Goal: Book appointment/travel/reservation

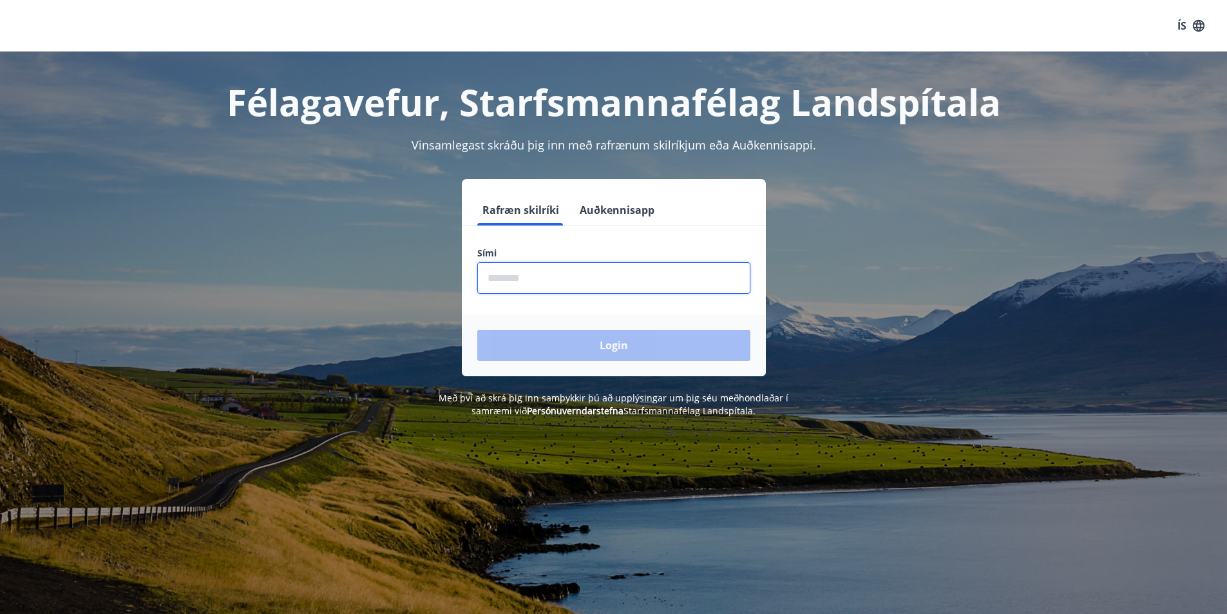
click at [506, 281] on input "phone" at bounding box center [613, 278] width 273 height 32
type input "********"
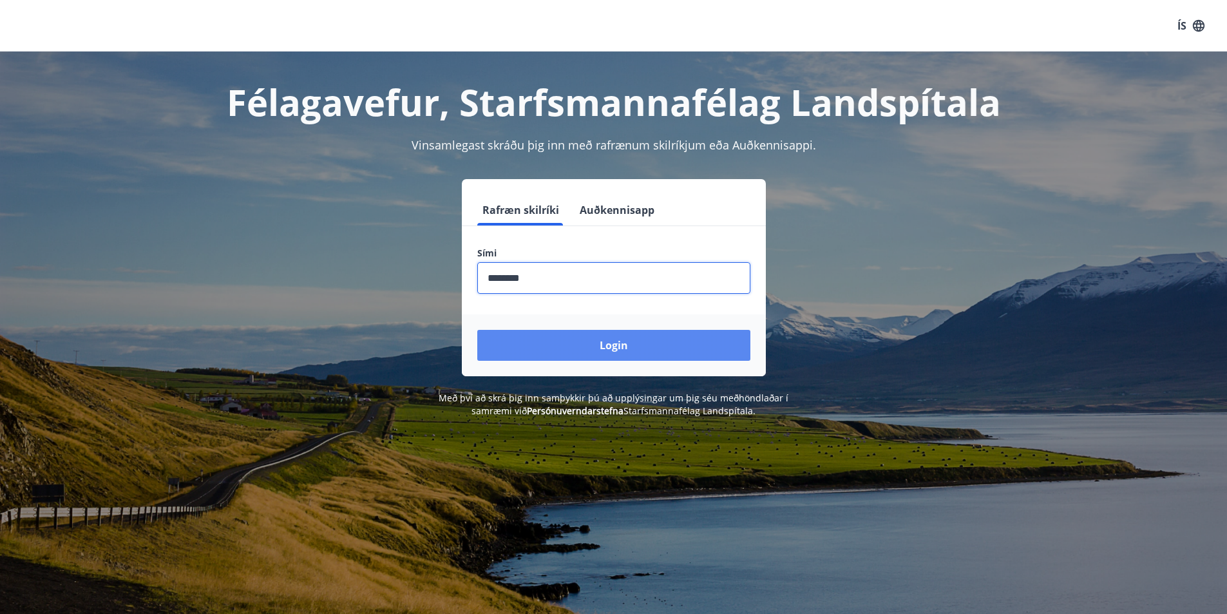
click at [564, 341] on button "Login" at bounding box center [613, 345] width 273 height 31
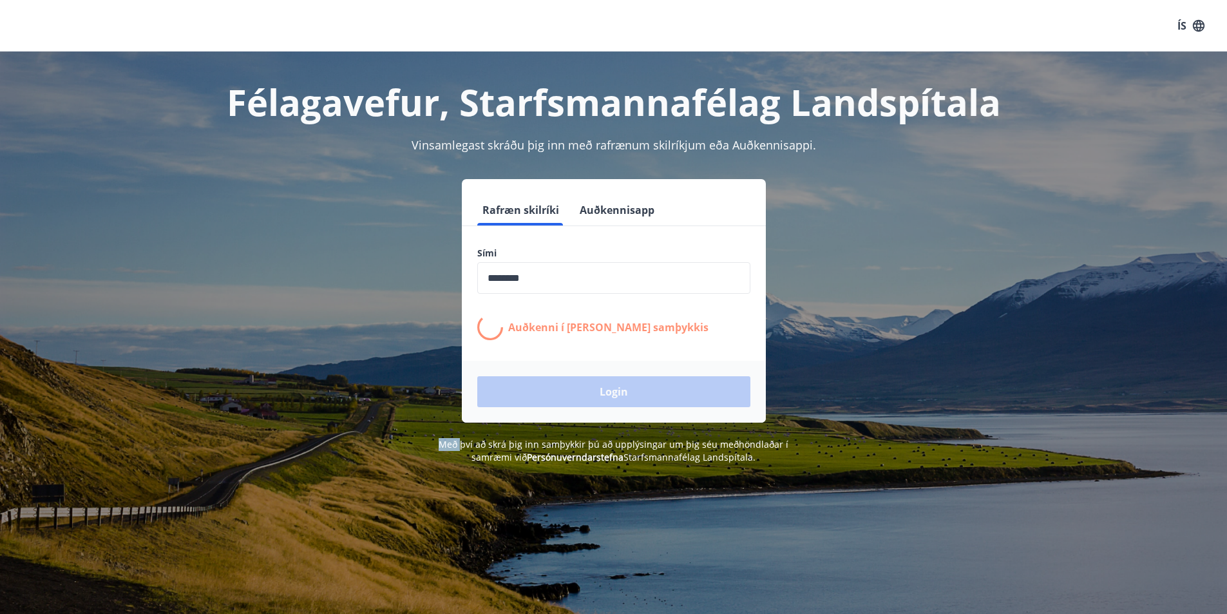
click at [564, 341] on form "Rafræn skilríki Auðkennisapp Sími ​ Auðkenni í síma bíður samþykkis Login" at bounding box center [614, 308] width 304 height 228
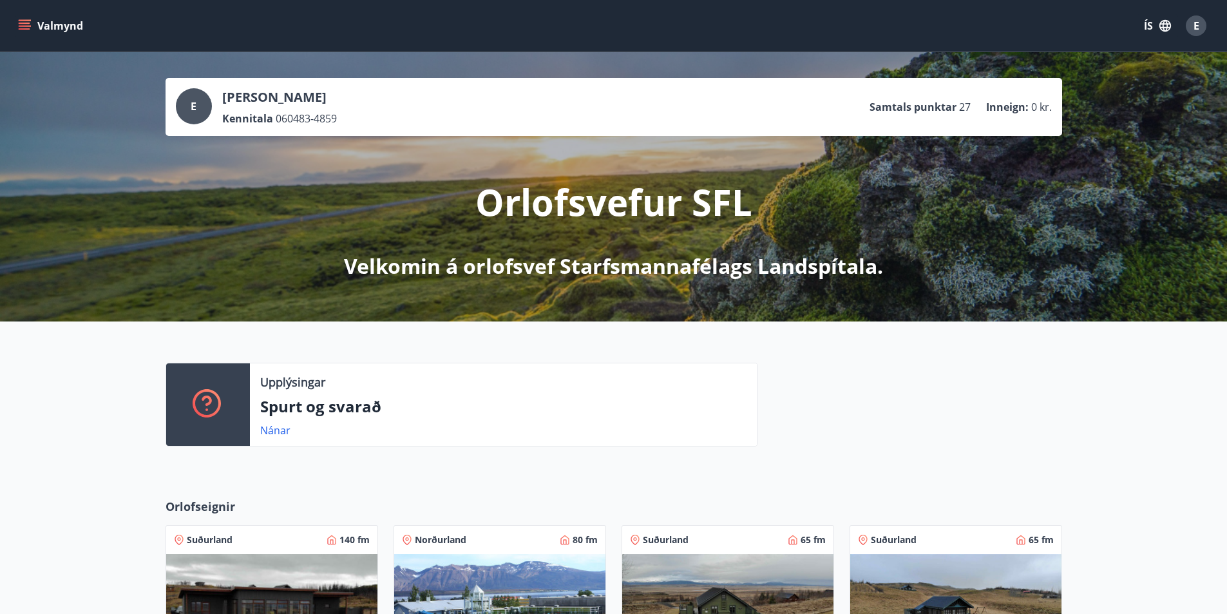
click at [40, 24] on button "Valmynd" at bounding box center [51, 25] width 73 height 23
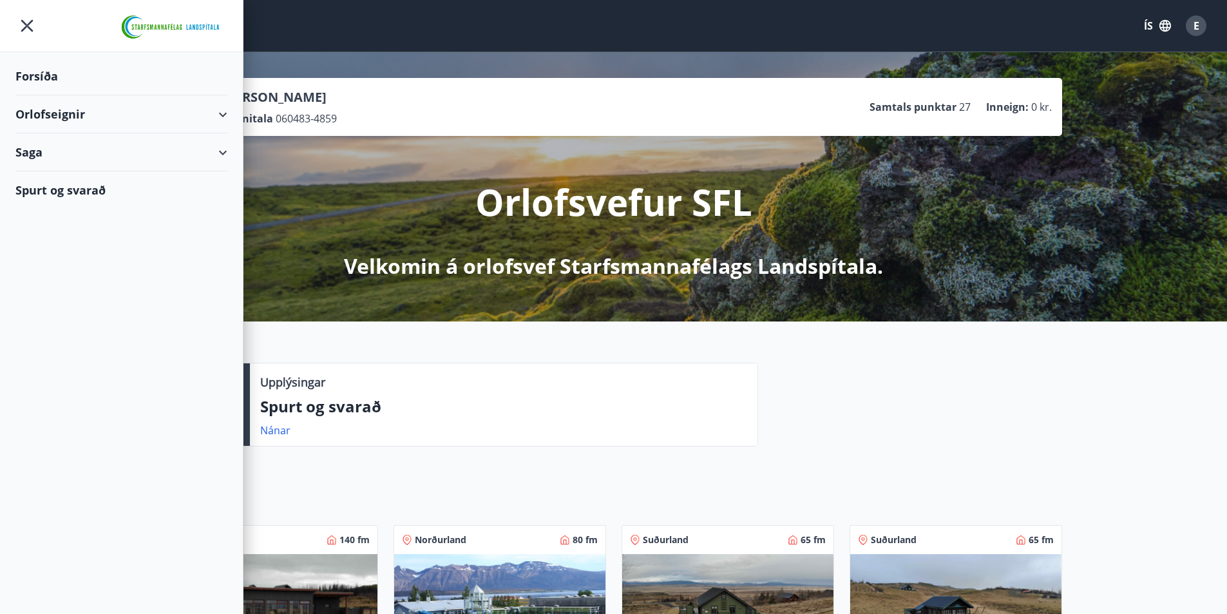
click at [103, 119] on div "Orlofseignir" at bounding box center [121, 114] width 212 height 38
click at [104, 110] on div "Orlofseignir" at bounding box center [121, 114] width 212 height 38
click at [73, 146] on div "Framboð" at bounding box center [121, 146] width 191 height 27
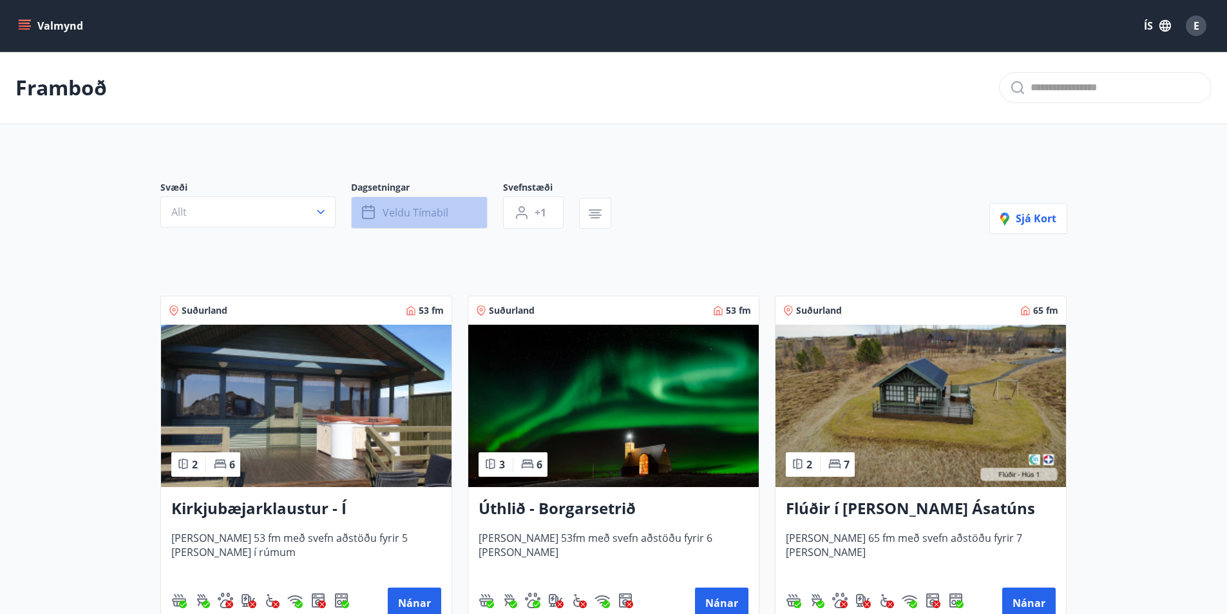
click at [389, 218] on span "Veldu tímabil" at bounding box center [415, 212] width 66 height 14
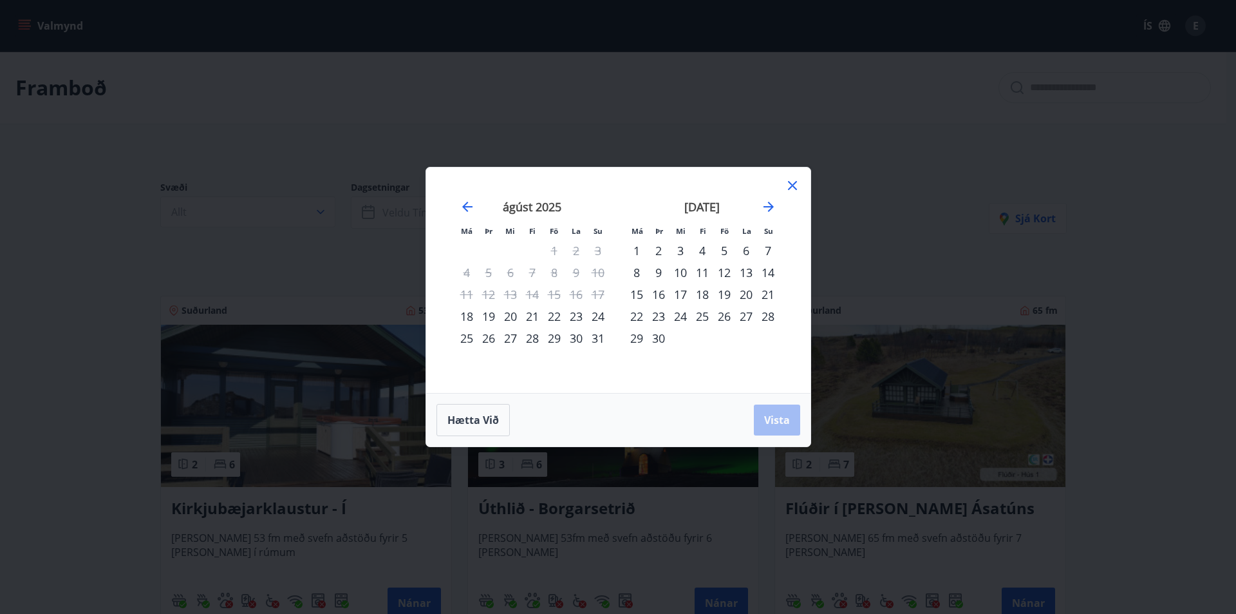
click at [563, 323] on div "22" at bounding box center [554, 316] width 22 height 22
click at [594, 319] on div "24" at bounding box center [598, 316] width 22 height 22
click at [780, 415] on span "Vista" at bounding box center [777, 420] width 26 height 14
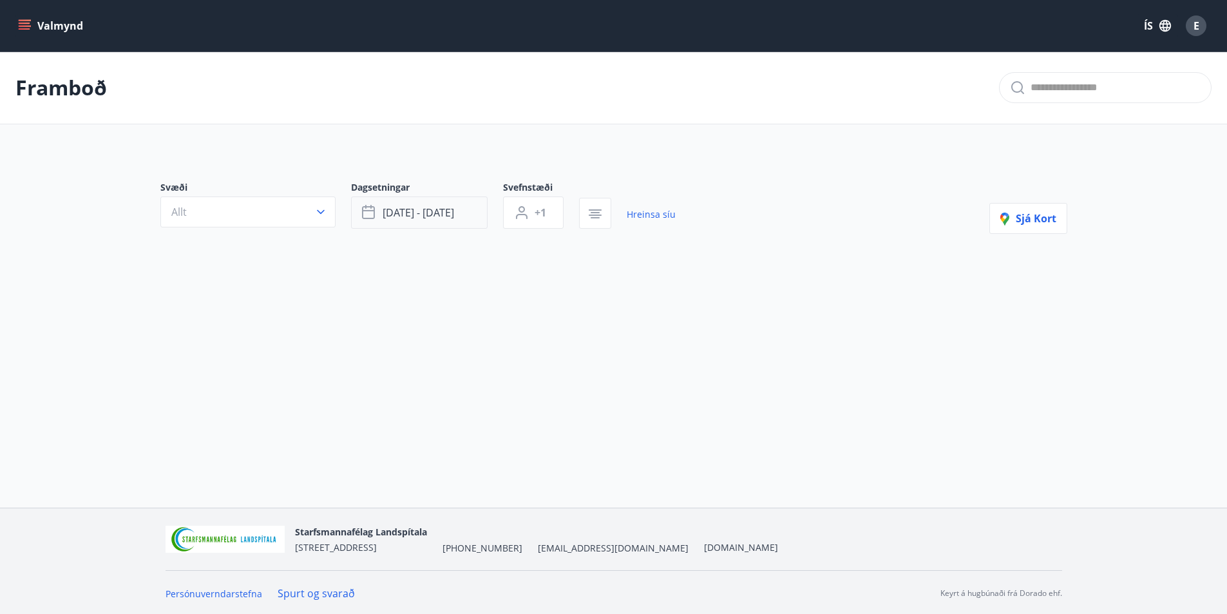
click at [406, 220] on button "[DATE] - [DATE]" at bounding box center [419, 212] width 137 height 32
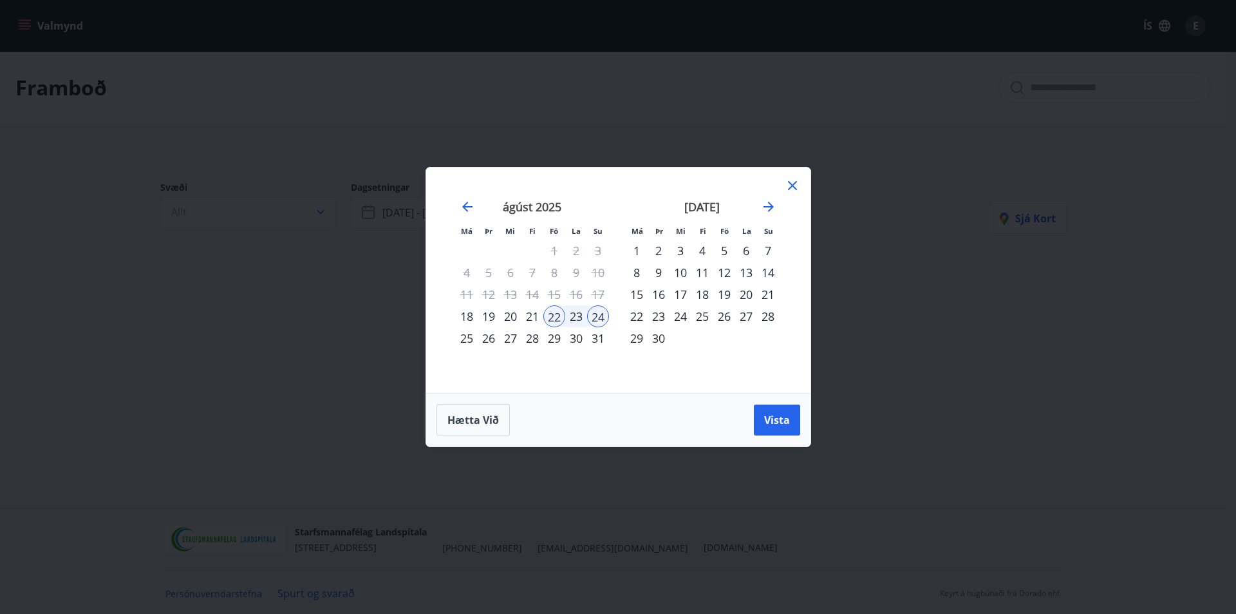
click at [721, 255] on div "5" at bounding box center [724, 251] width 22 height 22
click at [771, 252] on div "7" at bounding box center [768, 251] width 22 height 22
click at [778, 422] on span "Vista" at bounding box center [777, 420] width 26 height 14
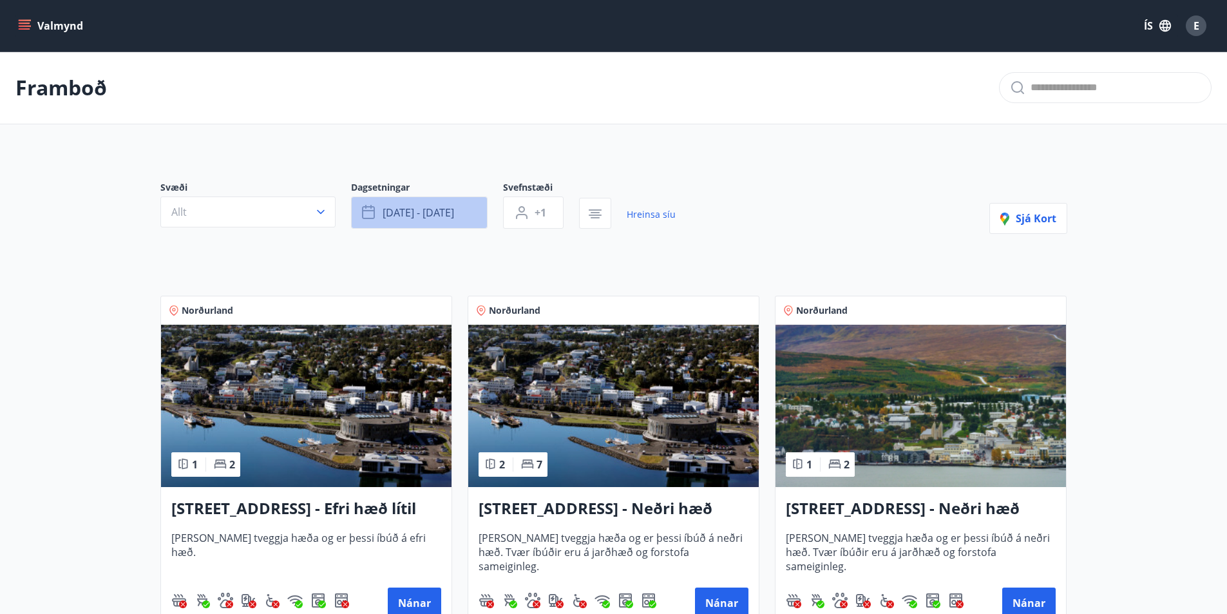
click at [478, 208] on button "[DATE] - [DATE]" at bounding box center [419, 212] width 137 height 32
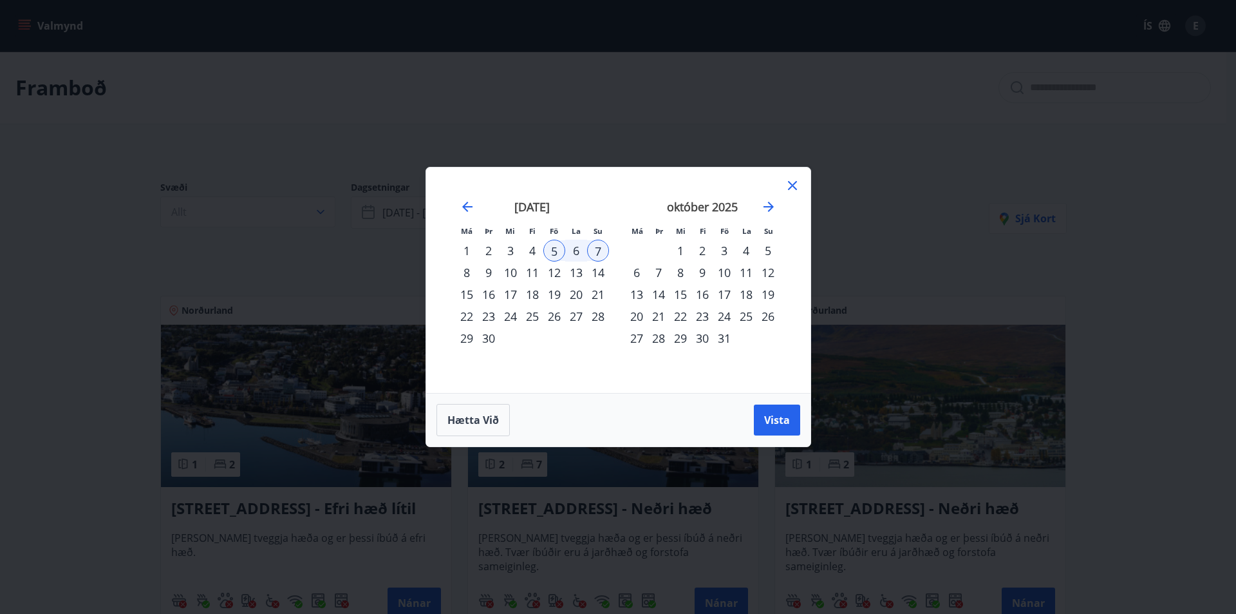
click at [701, 321] on div "23" at bounding box center [703, 316] width 22 height 22
click at [774, 318] on div "26" at bounding box center [768, 316] width 22 height 22
click at [770, 426] on span "Vista" at bounding box center [777, 420] width 26 height 14
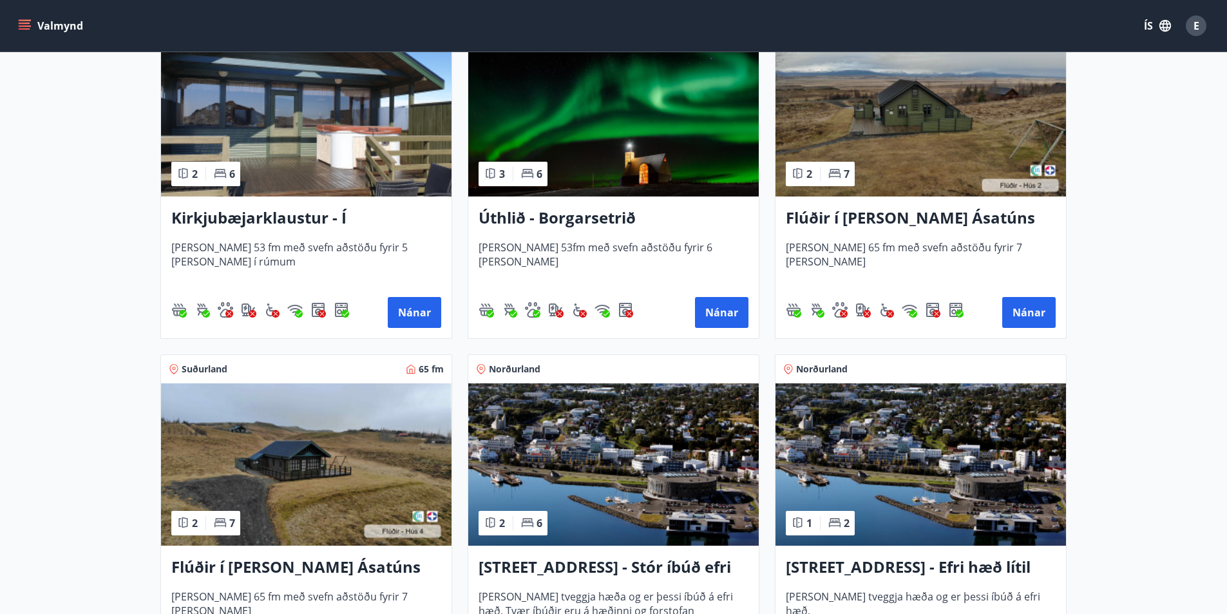
scroll to position [322, 0]
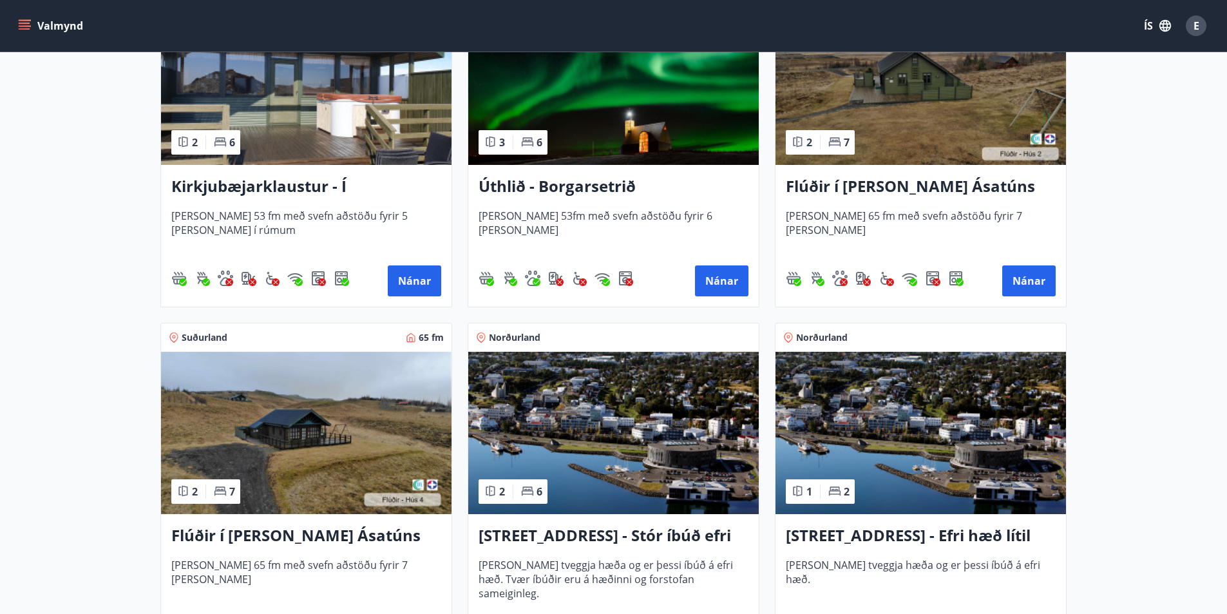
click at [276, 465] on img at bounding box center [306, 433] width 290 height 162
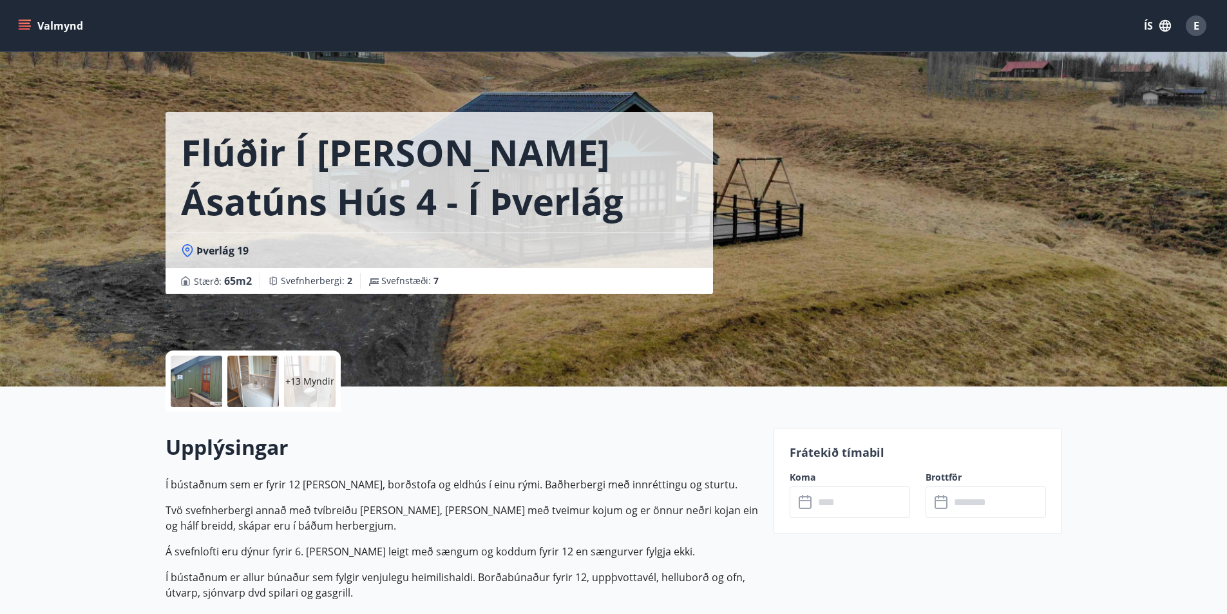
click at [263, 376] on div at bounding box center [253, 381] width 52 height 52
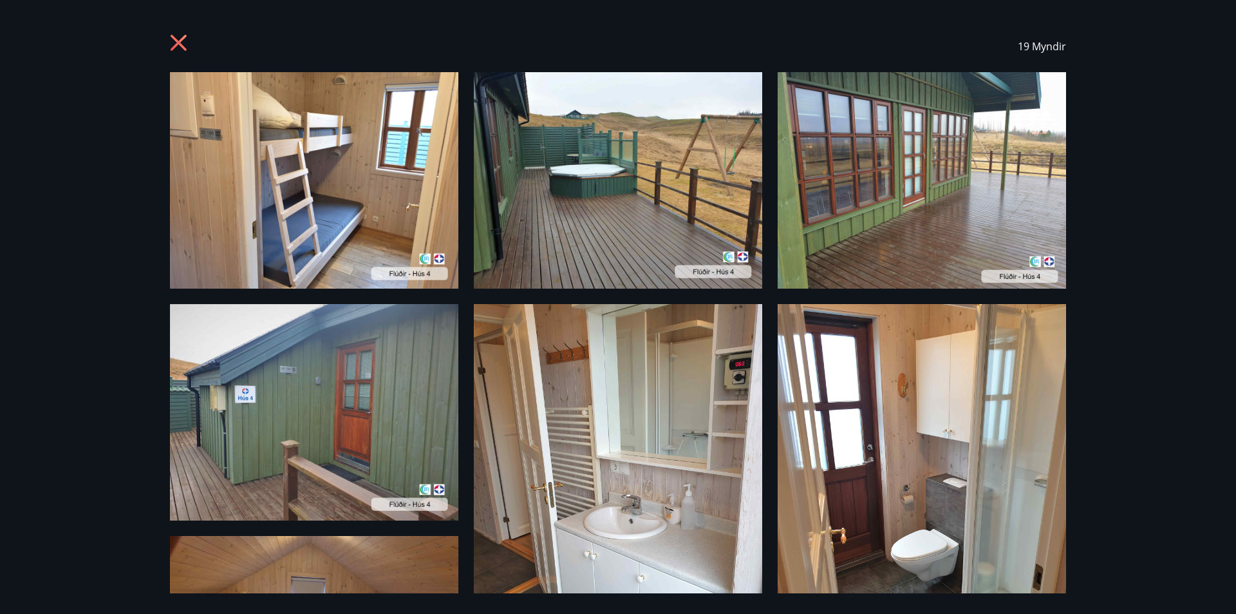
click at [180, 35] on icon at bounding box center [180, 44] width 21 height 21
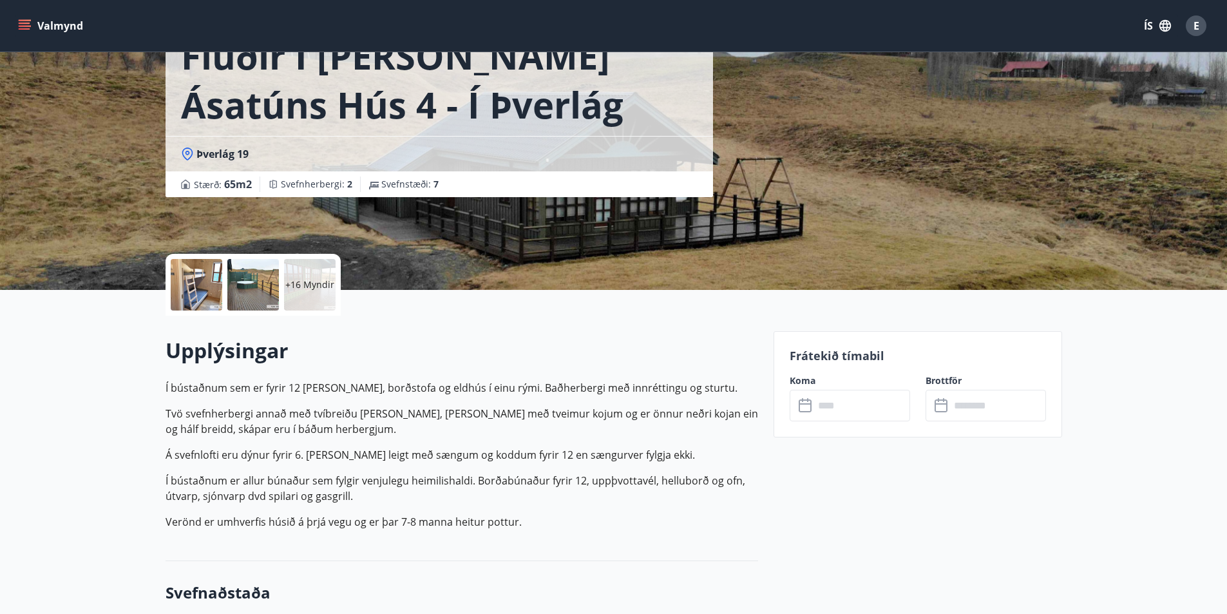
scroll to position [129, 0]
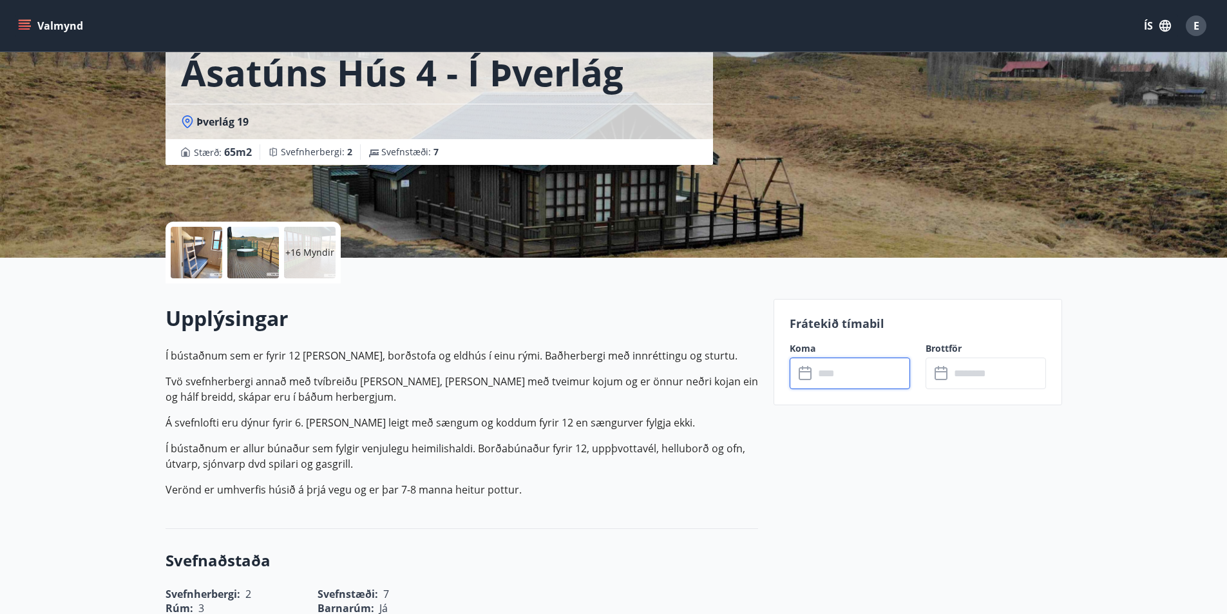
click at [840, 375] on input "text" at bounding box center [862, 373] width 96 height 32
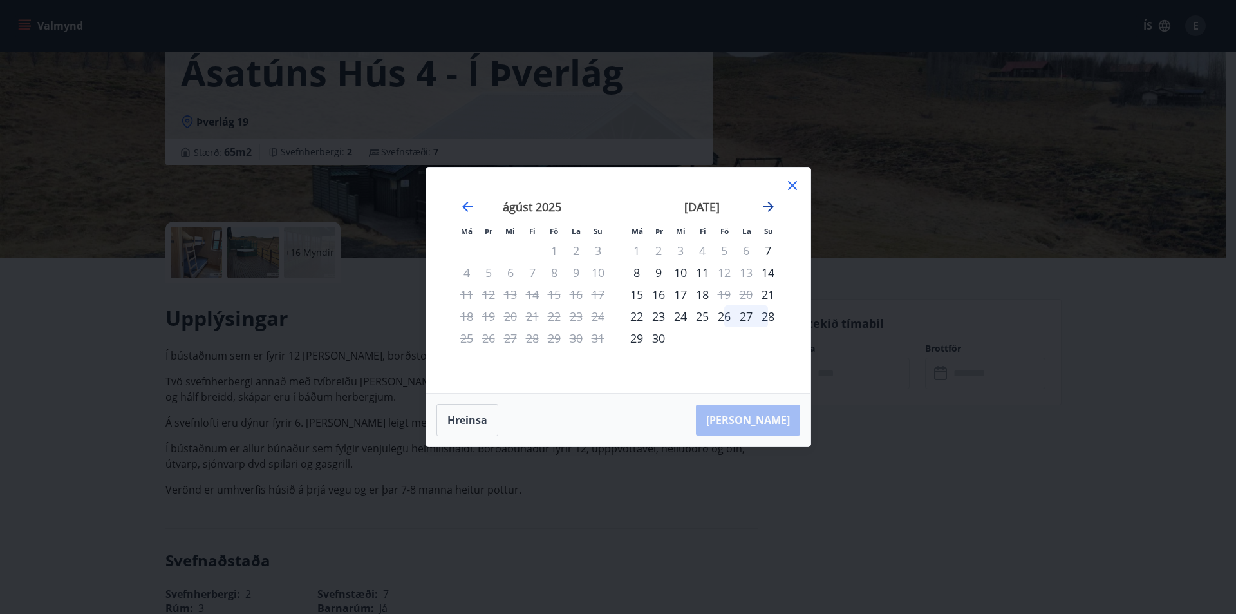
click at [769, 205] on icon "Move forward to switch to the next month." at bounding box center [768, 206] width 15 height 15
click at [794, 182] on icon at bounding box center [792, 185] width 15 height 15
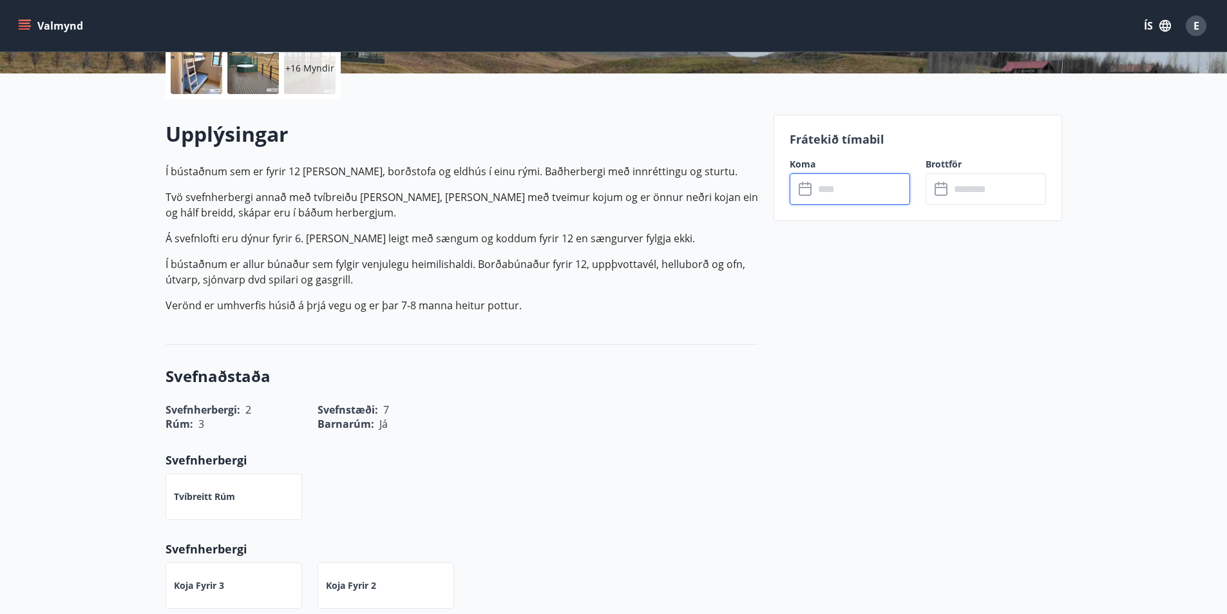
scroll to position [258, 0]
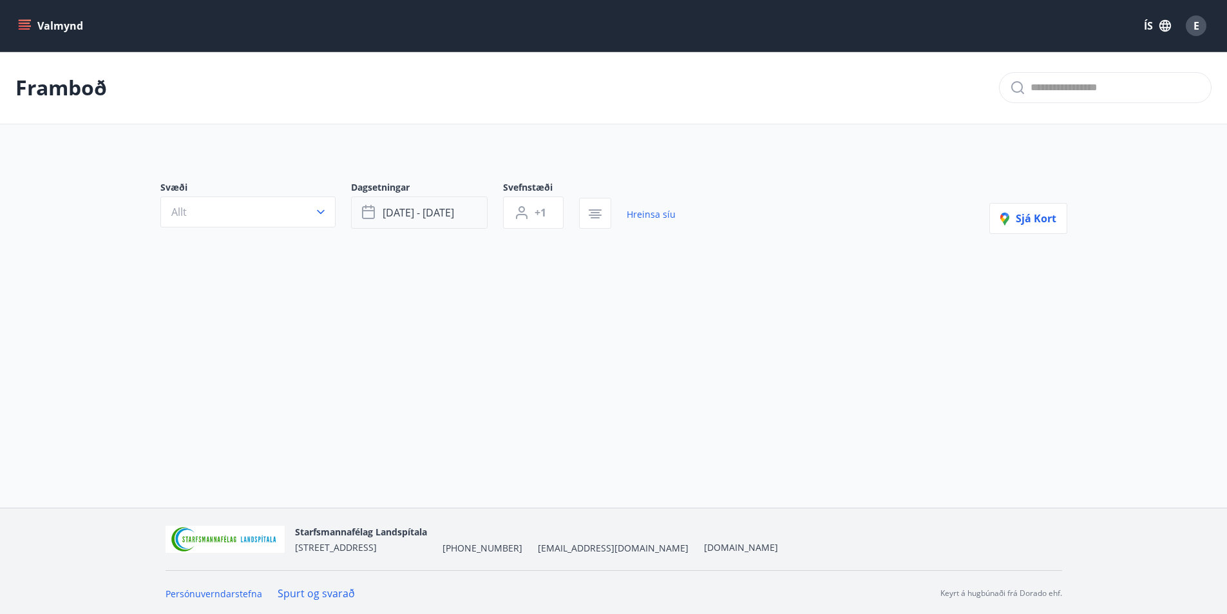
click at [415, 212] on span "[DATE] - [DATE]" at bounding box center [417, 212] width 71 height 14
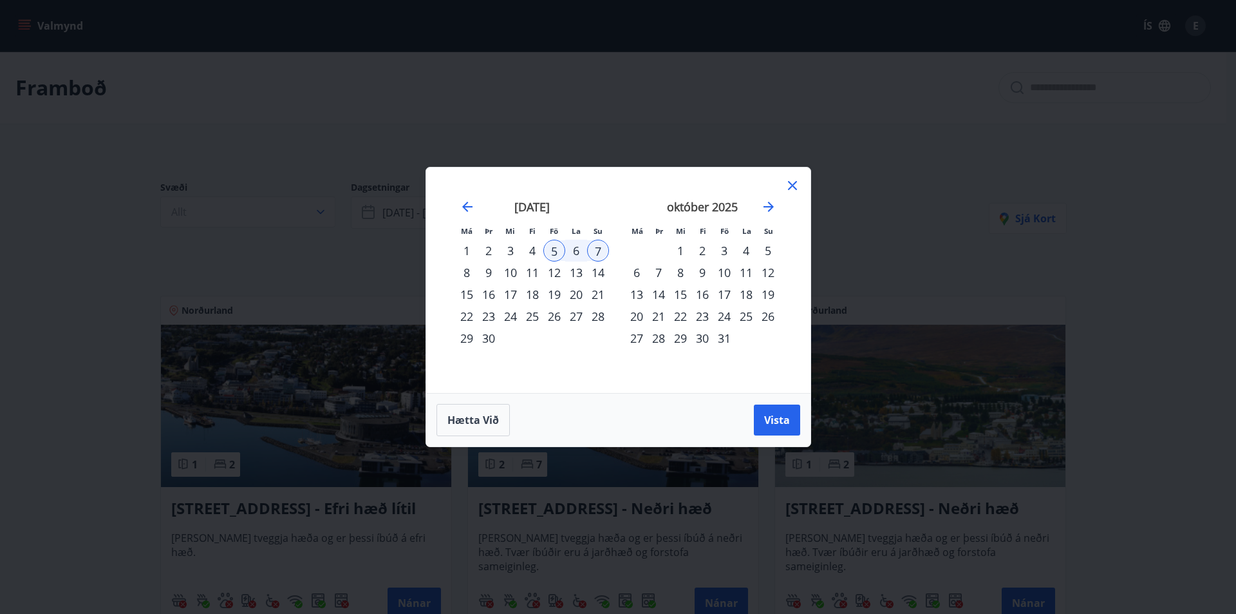
click at [706, 318] on div "23" at bounding box center [703, 316] width 22 height 22
click at [775, 316] on div "26" at bounding box center [768, 316] width 22 height 22
click at [787, 422] on span "Vista" at bounding box center [777, 420] width 26 height 14
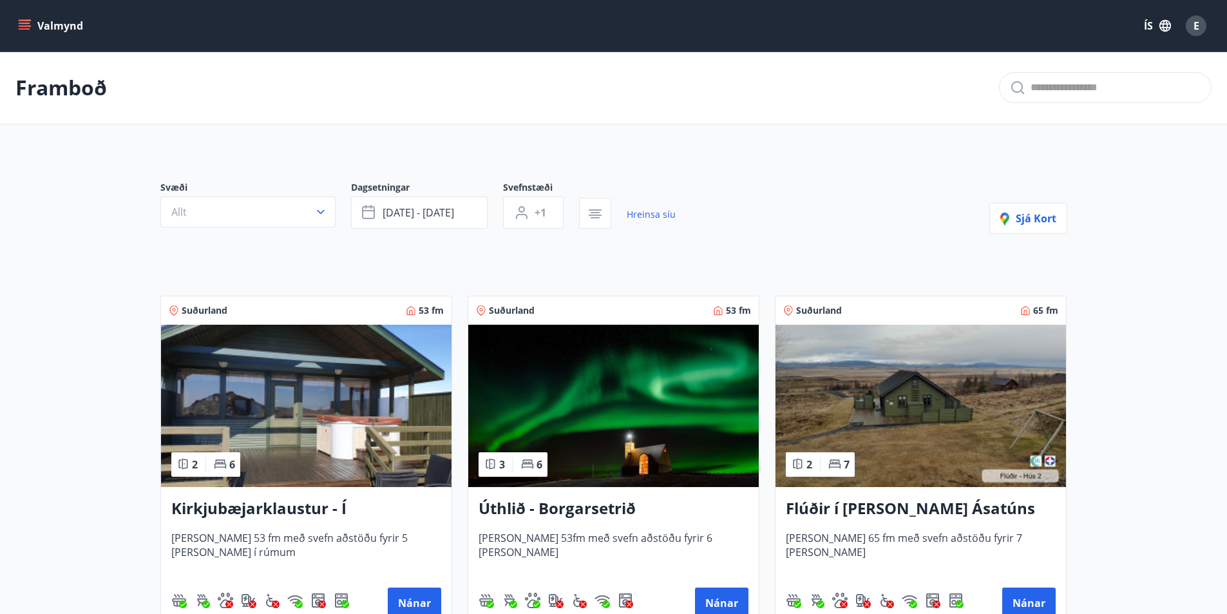
click at [953, 439] on img at bounding box center [920, 406] width 290 height 162
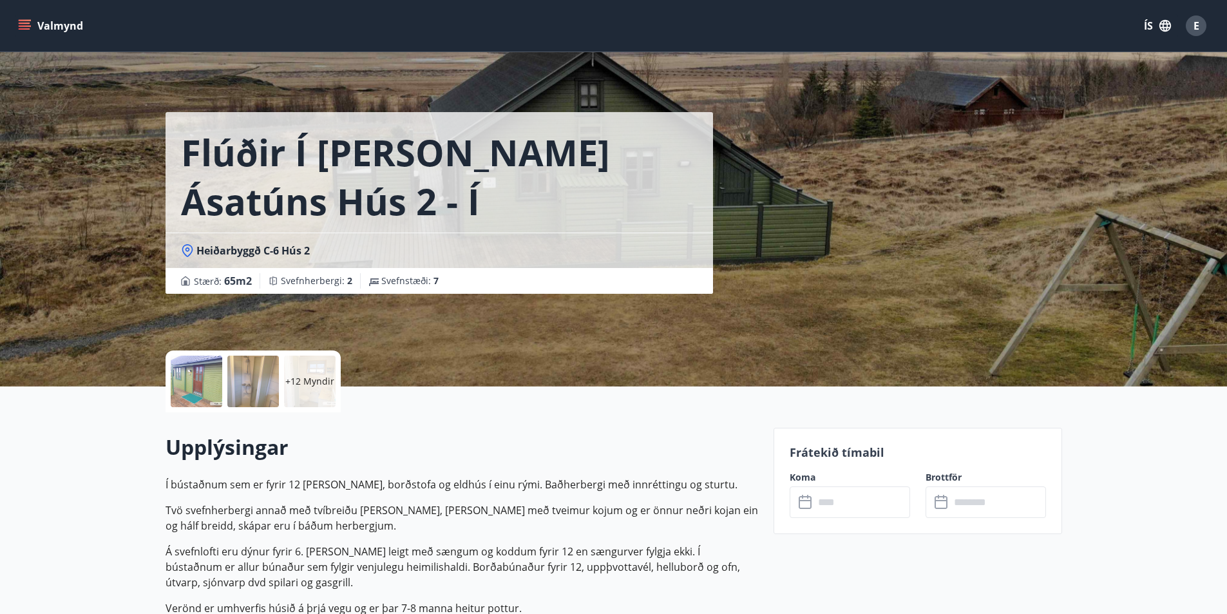
click at [261, 382] on div at bounding box center [253, 381] width 52 height 52
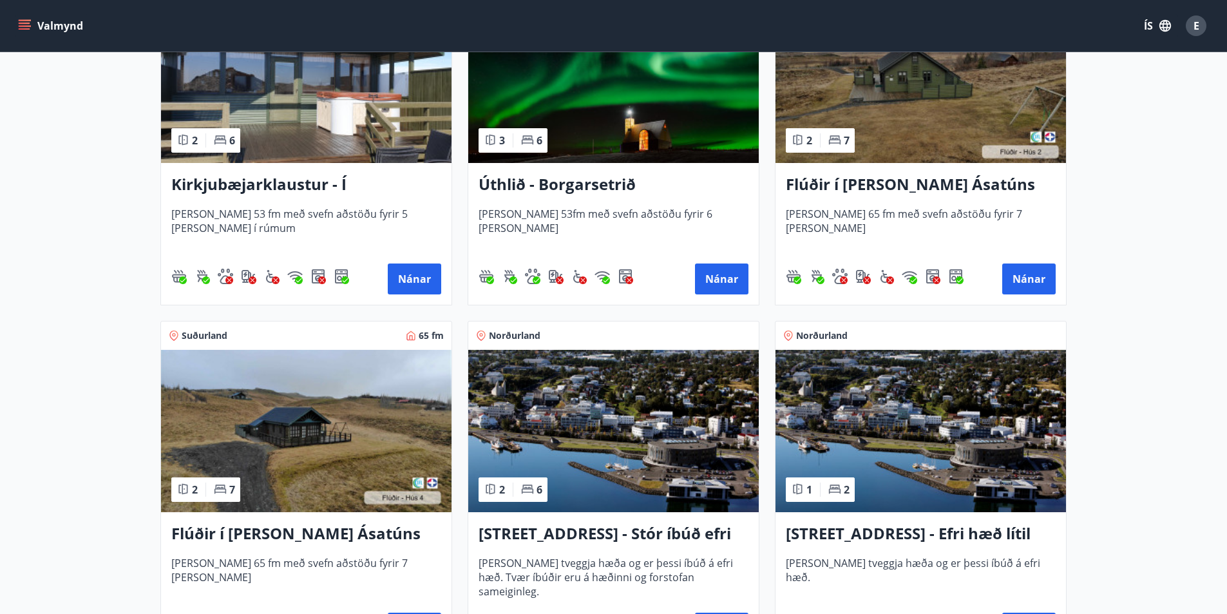
scroll to position [386, 0]
